Goal: Information Seeking & Learning: Learn about a topic

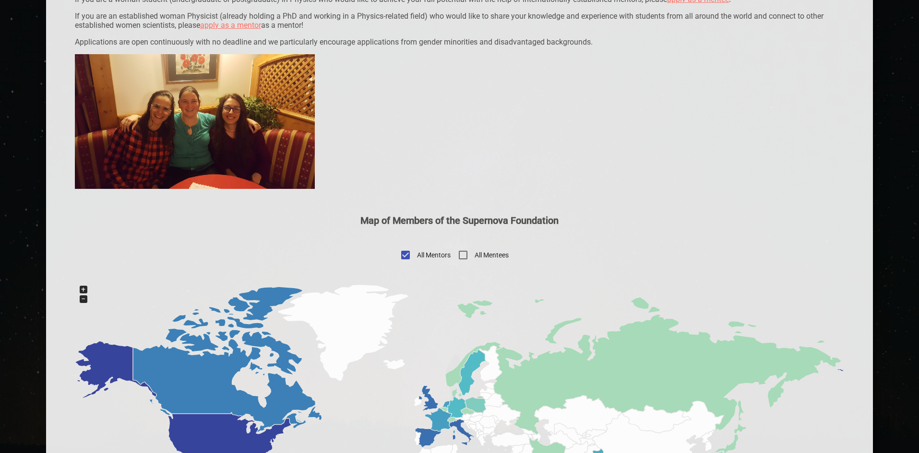
scroll to position [384, 0]
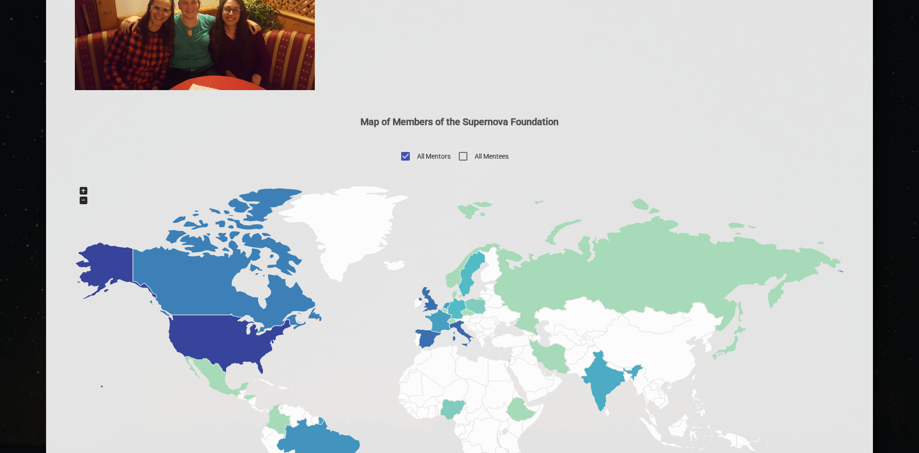
click at [458, 153] on input "All Mentees" at bounding box center [462, 156] width 23 height 23
checkbox input "true"
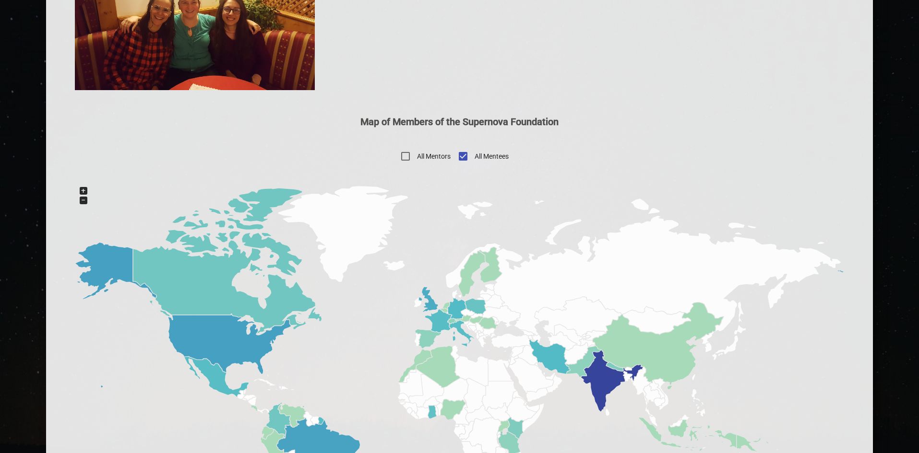
click at [414, 156] on input "All Mentors" at bounding box center [405, 156] width 23 height 23
checkbox input "true"
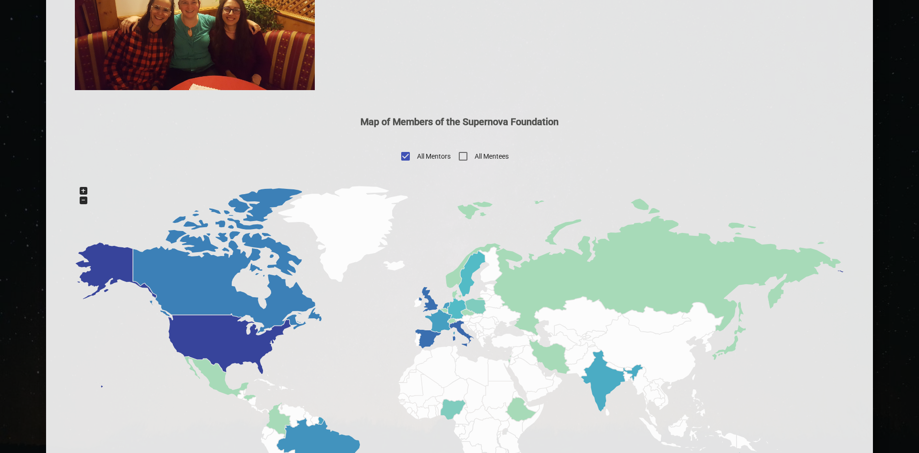
click at [460, 157] on input "All Mentees" at bounding box center [462, 156] width 23 height 23
checkbox input "true"
checkbox input "false"
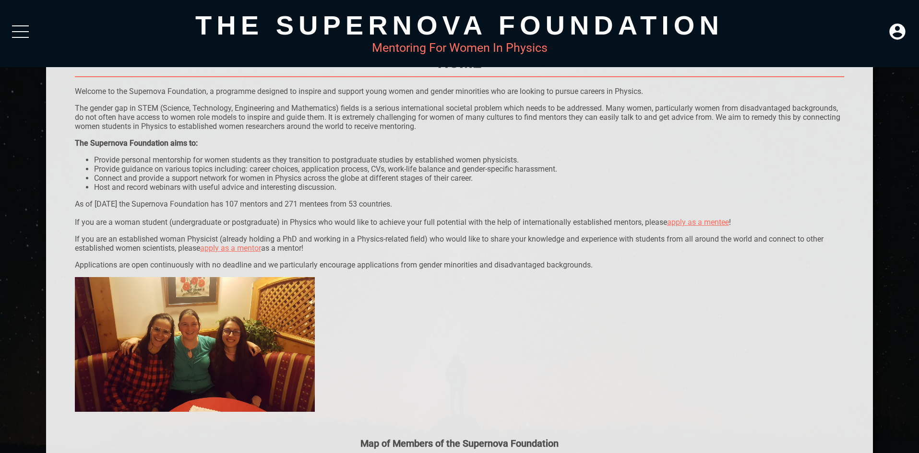
scroll to position [59, 0]
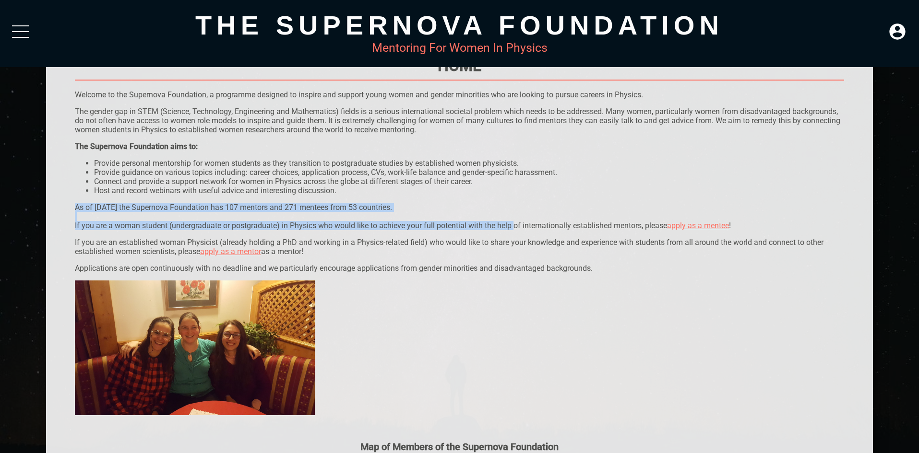
drag, startPoint x: 502, startPoint y: 224, endPoint x: 360, endPoint y: 195, distance: 145.1
click at [360, 195] on li "Host and record webinars with useful advice and interesting discussion." at bounding box center [469, 190] width 750 height 9
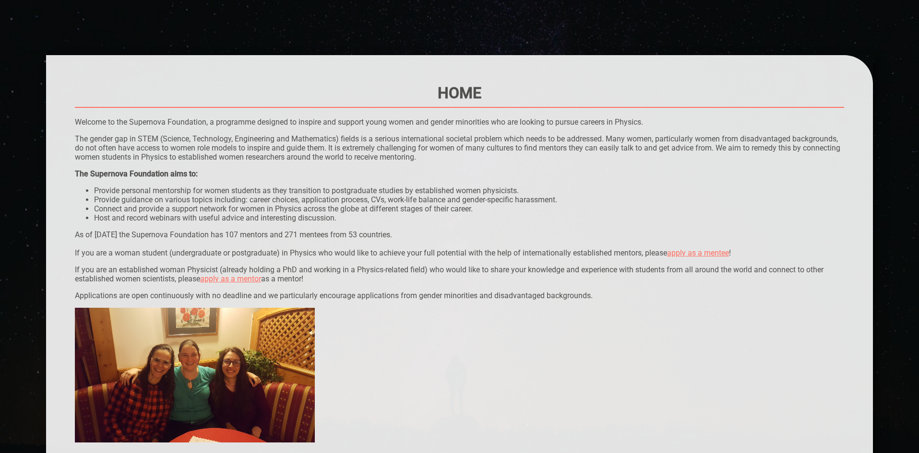
scroll to position [48, 0]
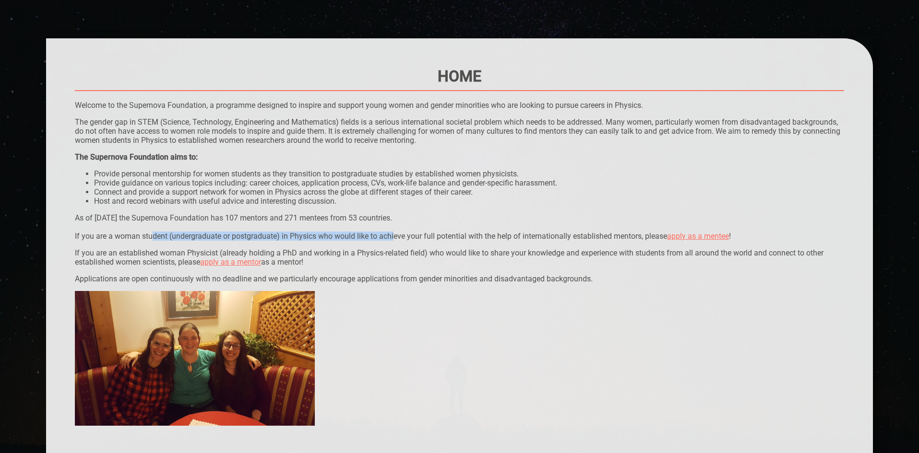
drag, startPoint x: 147, startPoint y: 235, endPoint x: 391, endPoint y: 236, distance: 243.7
click at [391, 236] on p "As of [DATE] the Supernova Foundation has 107 mentors and 271 mentees from 53 c…" at bounding box center [459, 226] width 769 height 27
click at [400, 236] on p "As of [DATE] the Supernova Foundation has 107 mentors and 271 mentees from 53 c…" at bounding box center [459, 226] width 769 height 27
drag, startPoint x: 400, startPoint y: 236, endPoint x: 455, endPoint y: 236, distance: 55.2
click at [455, 236] on p "As of [DATE] the Supernova Foundation has 107 mentors and 271 mentees from 53 c…" at bounding box center [459, 226] width 769 height 27
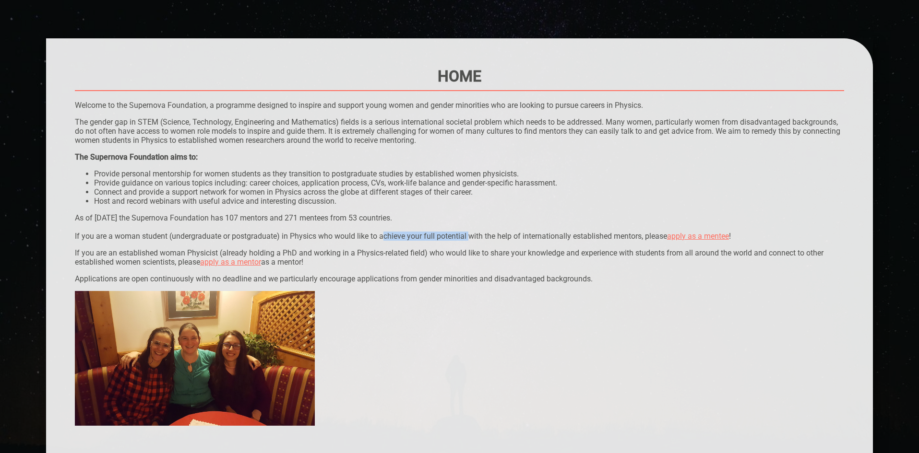
click at [456, 236] on p "As of [DATE] the Supernova Foundation has 107 mentors and 271 mentees from 53 c…" at bounding box center [459, 226] width 769 height 27
drag, startPoint x: 456, startPoint y: 236, endPoint x: 497, endPoint y: 234, distance: 41.8
click at [497, 234] on p "As of [DATE] the Supernova Foundation has 107 mentors and 271 mentees from 53 c…" at bounding box center [459, 226] width 769 height 27
click at [498, 234] on p "As of [DATE] the Supernova Foundation has 107 mentors and 271 mentees from 53 c…" at bounding box center [459, 226] width 769 height 27
drag, startPoint x: 498, startPoint y: 234, endPoint x: 517, endPoint y: 234, distance: 18.7
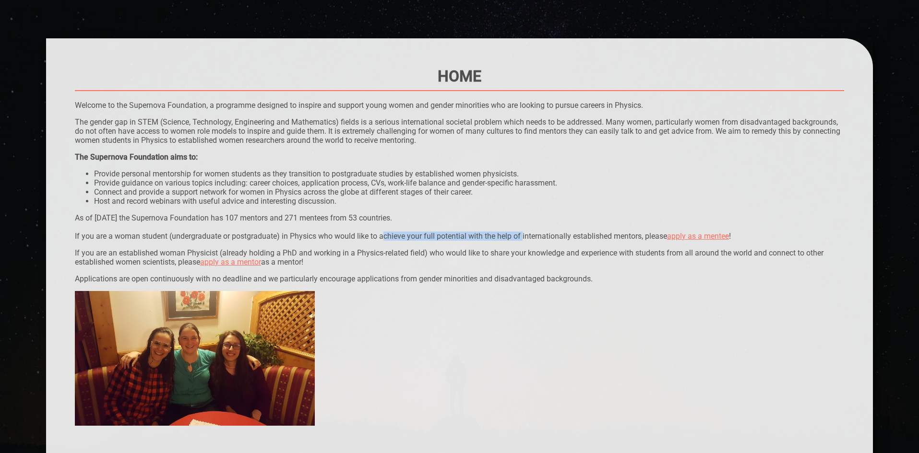
click at [516, 234] on p "As of [DATE] the Supernova Foundation has 107 mentors and 271 mentees from 53 c…" at bounding box center [459, 226] width 769 height 27
click at [517, 234] on p "As of [DATE] the Supernova Foundation has 107 mentors and 271 mentees from 53 c…" at bounding box center [459, 226] width 769 height 27
drag, startPoint x: 528, startPoint y: 234, endPoint x: 628, endPoint y: 236, distance: 100.3
click at [628, 236] on p "As of [DATE] the Supernova Foundation has 107 mentors and 271 mentees from 53 c…" at bounding box center [459, 226] width 769 height 27
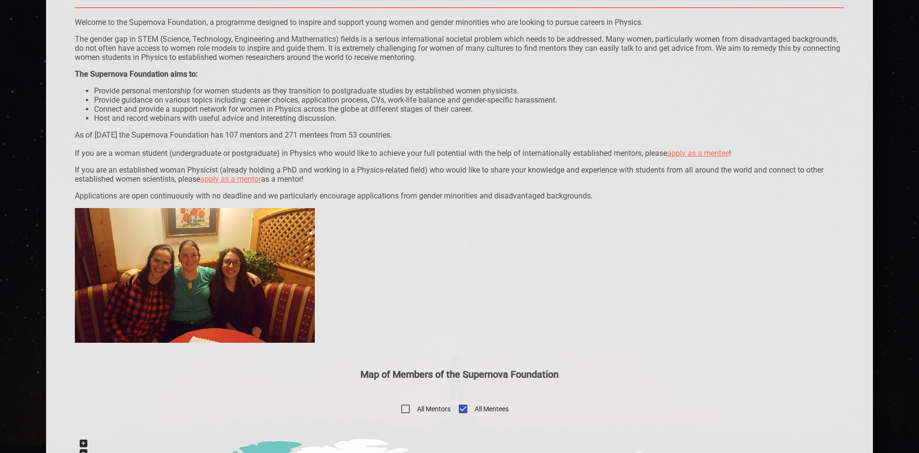
scroll to position [144, 0]
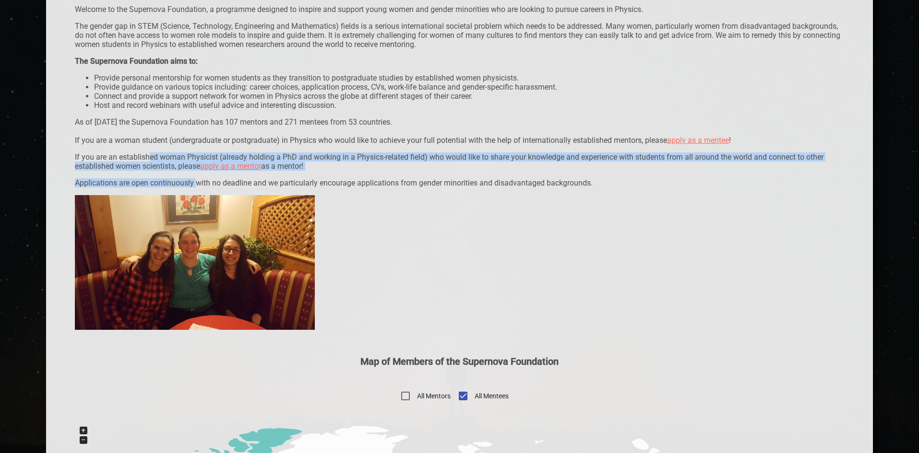
drag, startPoint x: 195, startPoint y: 182, endPoint x: 149, endPoint y: 145, distance: 59.3
click at [149, 145] on div "Home Welcome to the Supernova Foundation, a programme designed to inspire and s…" at bounding box center [459, 388] width 769 height 835
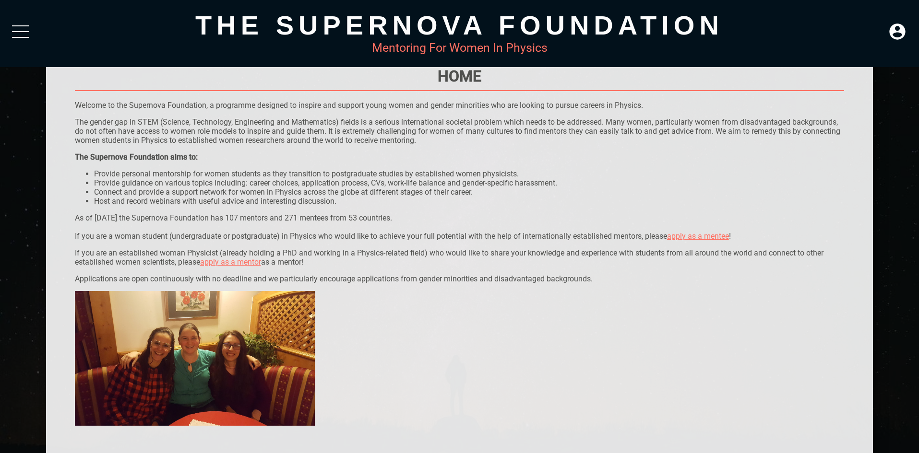
scroll to position [0, 0]
